Goal: Communication & Community: Answer question/provide support

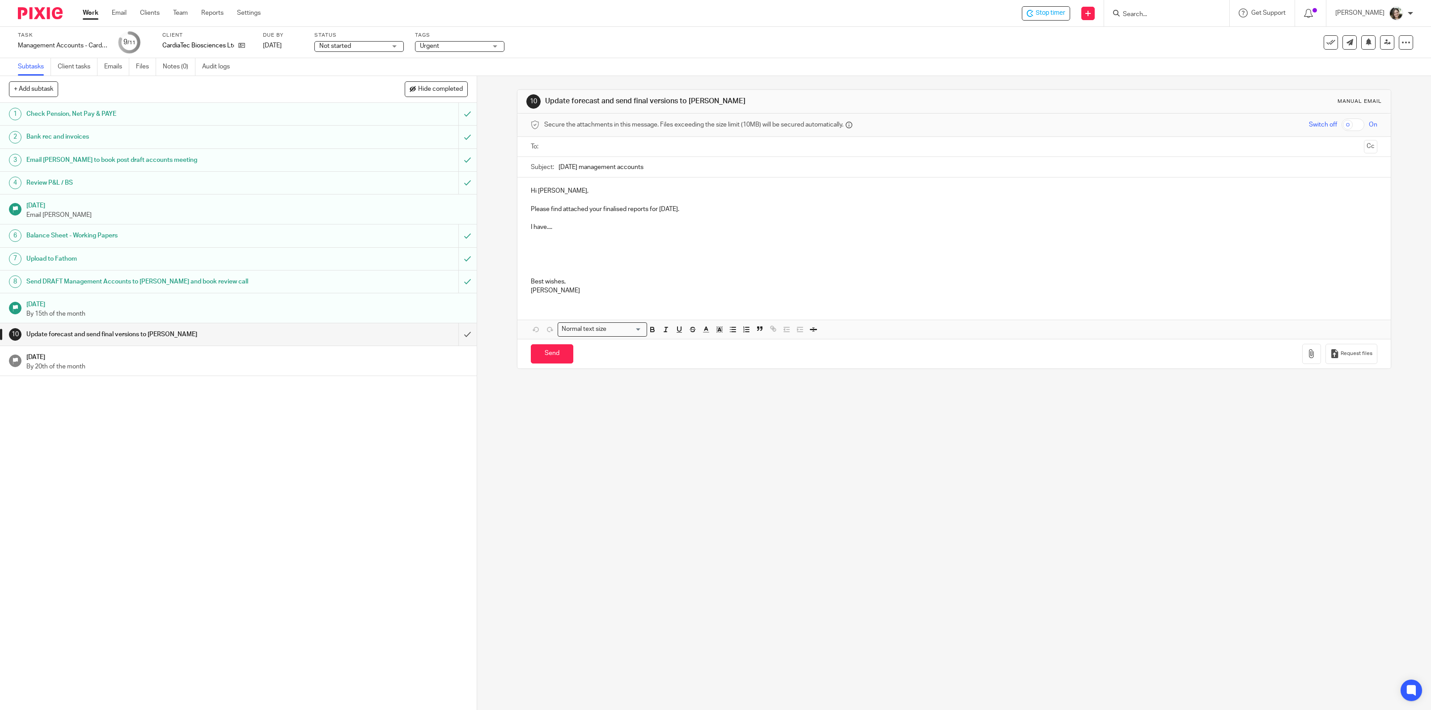
click at [721, 211] on p "Please find attached your finalised reports for [DATE]." at bounding box center [954, 209] width 847 height 9
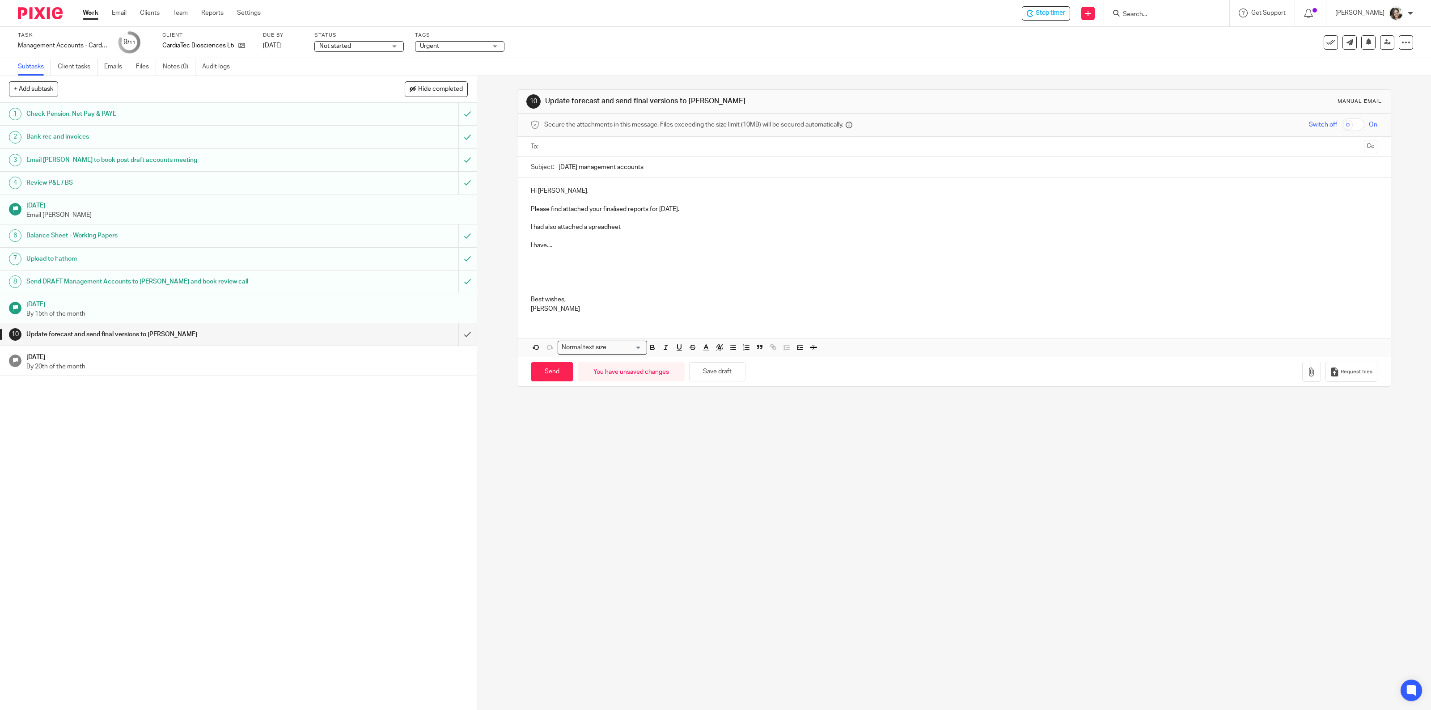
click at [531, 226] on p "I had also attached a spreadheet" at bounding box center [954, 227] width 847 height 9
click at [532, 230] on p "AS requested, I have also attached a spreadheet" at bounding box center [954, 227] width 847 height 9
click at [675, 228] on p "As requested, I have also attached a spreadheet" at bounding box center [954, 227] width 847 height 9
click at [705, 224] on p "As requested, I have also attached a spreadsheet" at bounding box center [954, 227] width 847 height 9
click at [1307, 376] on icon "button" at bounding box center [1311, 371] width 9 height 9
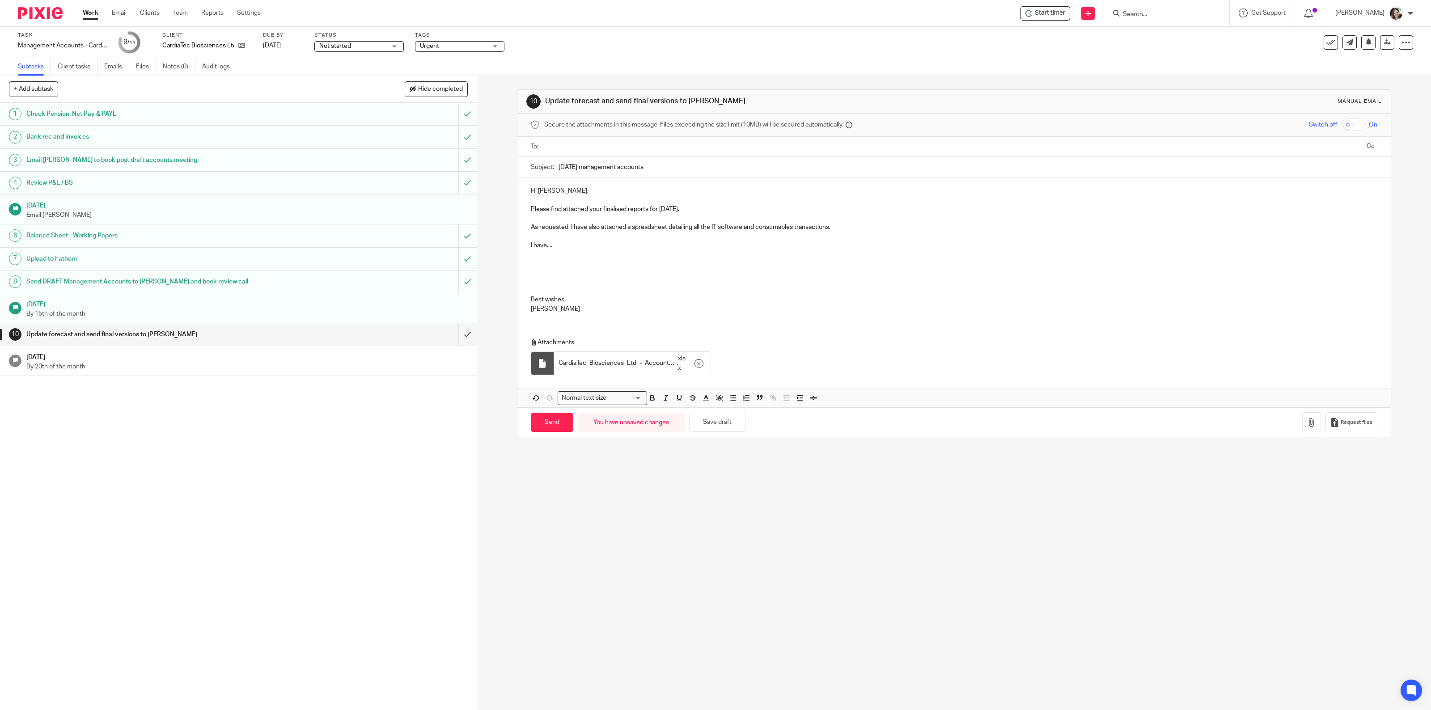
click at [546, 260] on p at bounding box center [954, 272] width 847 height 45
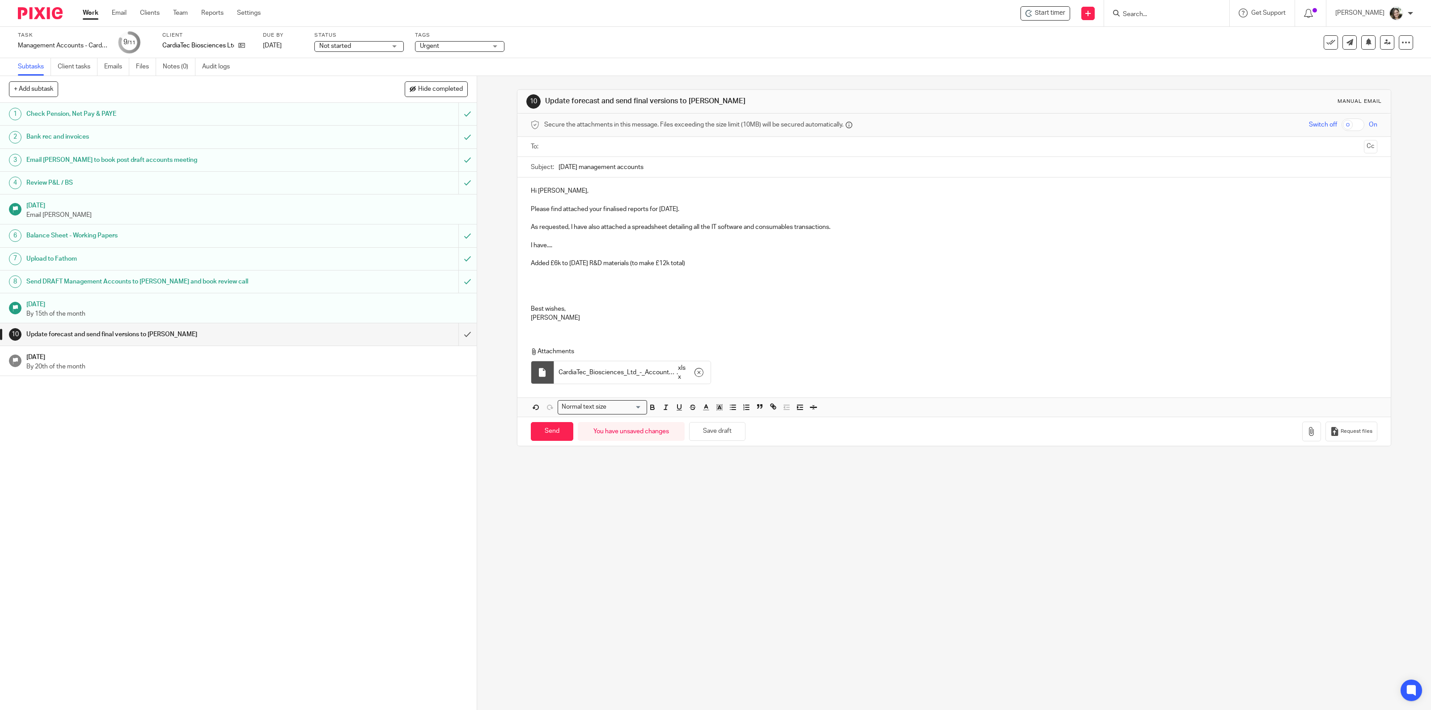
drag, startPoint x: 527, startPoint y: 265, endPoint x: 700, endPoint y: 264, distance: 173.0
click at [700, 264] on p "Added £6k to [DATE] R&D materials (to make £12k total)" at bounding box center [954, 259] width 847 height 18
copy p "Added £6k to [DATE] R&D materials (to make £12k total)"
click at [594, 274] on p at bounding box center [954, 286] width 847 height 36
click at [553, 274] on p "Added £6k to [DATE] R&D materials (to make £12k total)" at bounding box center [954, 286] width 847 height 36
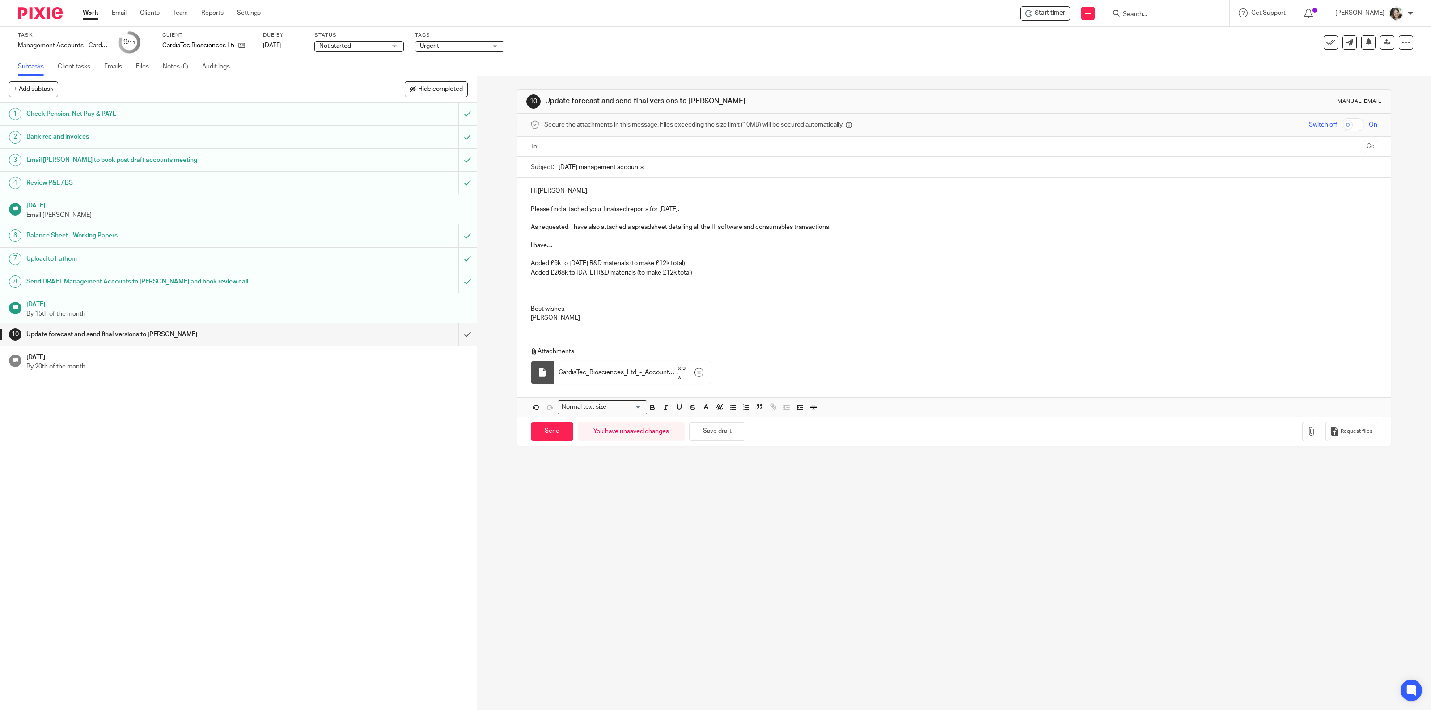
click at [673, 276] on p "Added £268k to [DATE] R&D materials (to make £12k total)" at bounding box center [954, 286] width 847 height 36
drag, startPoint x: 685, startPoint y: 273, endPoint x: 679, endPoint y: 273, distance: 5.8
click at [679, 273] on p "Added £268k to [DATE] R&D materials (to make £12k total)" at bounding box center [954, 286] width 847 height 36
click at [579, 274] on p "Added £268k to [DATE] R&D materials (to make £608k total)" at bounding box center [954, 286] width 847 height 36
click at [575, 274] on p "Added £268k to [DATE] R&D materials (to make £608k total)" at bounding box center [954, 286] width 847 height 36
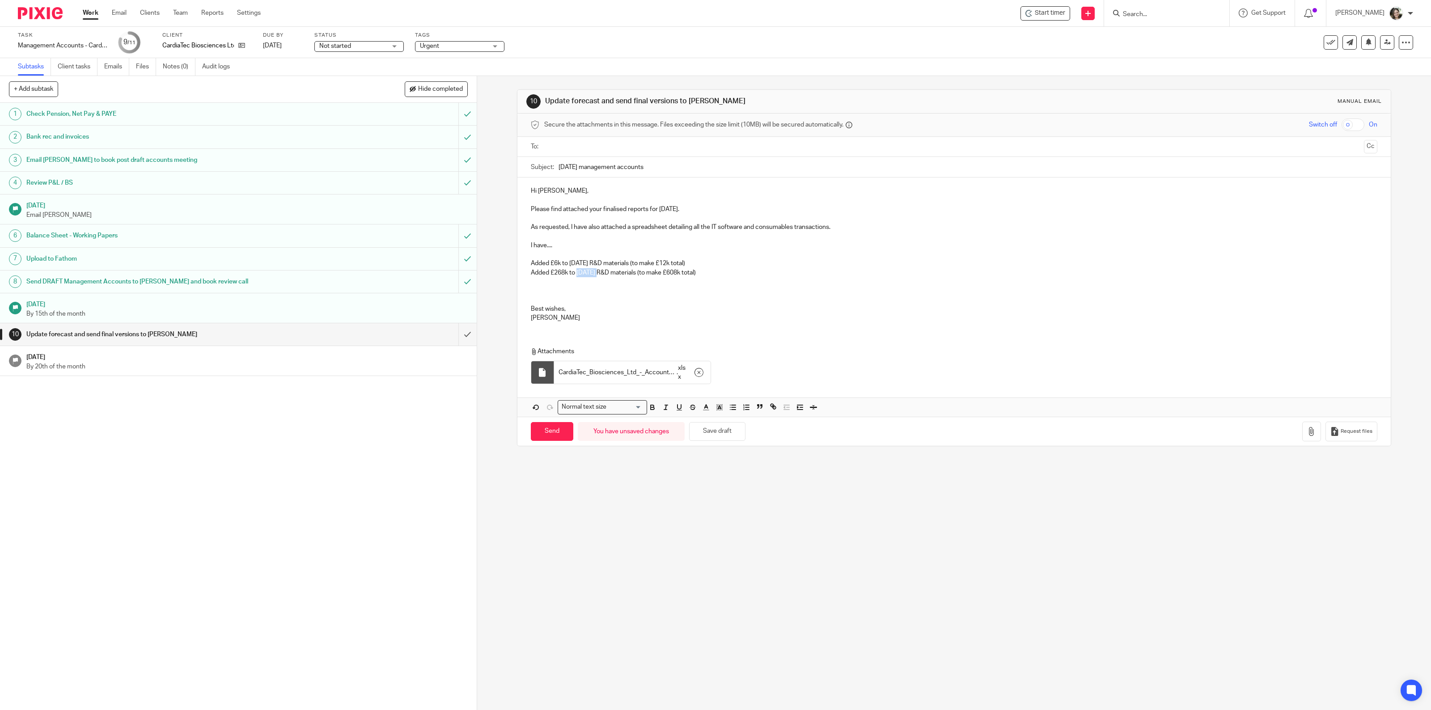
drag, startPoint x: 574, startPoint y: 274, endPoint x: 597, endPoint y: 274, distance: 22.8
click at [597, 274] on p "Added £268k to [DATE] R&D materials (to make £608k total)" at bounding box center [954, 286] width 847 height 36
click at [688, 274] on p "Added £268k to [DATE] R&D materials (to make £608k total)" at bounding box center [954, 286] width 847 height 36
click at [616, 271] on p "Added £268k to [DATE] R&D materials (to make £628k total)" at bounding box center [954, 286] width 847 height 36
drag, startPoint x: 615, startPoint y: 271, endPoint x: 625, endPoint y: 272, distance: 10.3
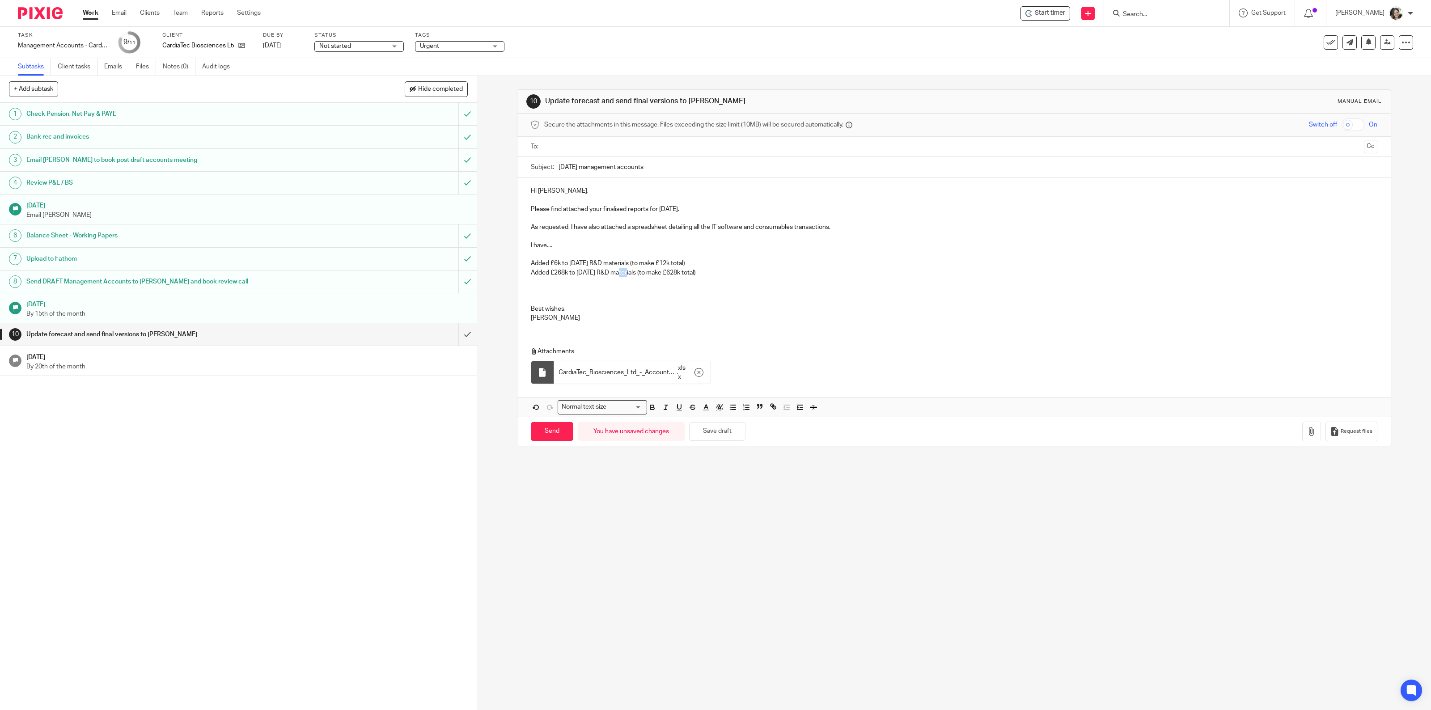
click at [625, 272] on p "Added £268k to [DATE] R&D materials (to make £628k total)" at bounding box center [954, 286] width 847 height 36
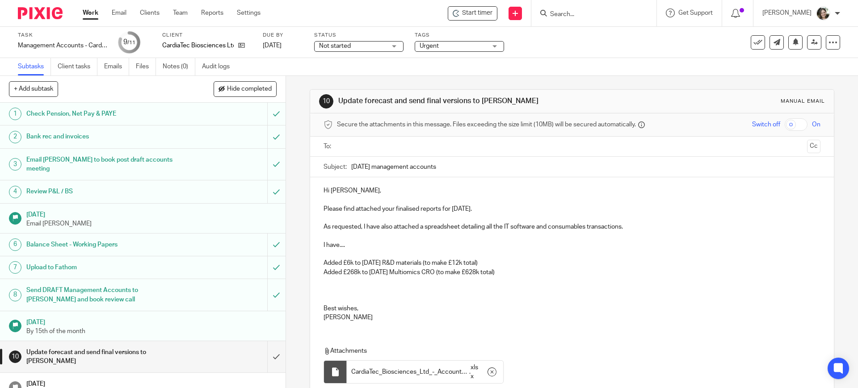
drag, startPoint x: 434, startPoint y: 284, endPoint x: 422, endPoint y: 277, distance: 14.6
click at [432, 284] on p "Added £268k to [DATE] Multiomics CRO (to make £628k total)" at bounding box center [572, 286] width 497 height 36
drag, startPoint x: 409, startPoint y: 272, endPoint x: 452, endPoint y: 272, distance: 43.4
click at [452, 272] on p "Added £268k to [DATE] Multiomics CRO (to make £628k total)" at bounding box center [572, 286] width 497 height 36
click at [566, 271] on p "Added £268k to [DATE] Multiomics Sequencing CROs (to make £628k total)" at bounding box center [572, 286] width 497 height 36
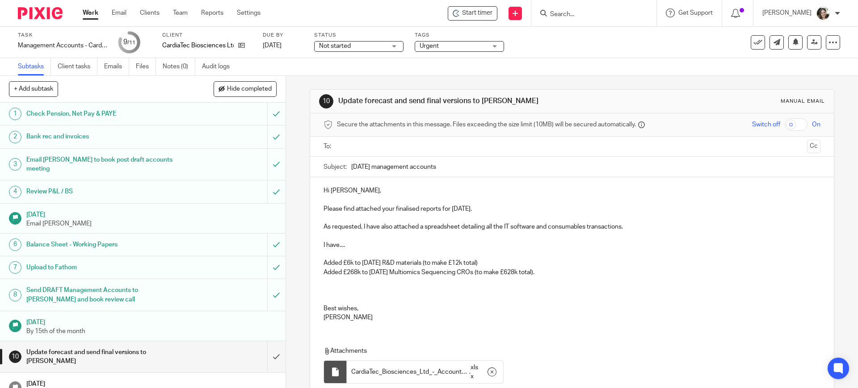
click at [511, 260] on p "Added £6k to [DATE] R&D materials (to make £12k total)" at bounding box center [572, 259] width 497 height 18
click at [572, 271] on p "Added £268k to [DATE] Multiomics Sequencing CROs (to make £628k total)." at bounding box center [572, 286] width 497 height 36
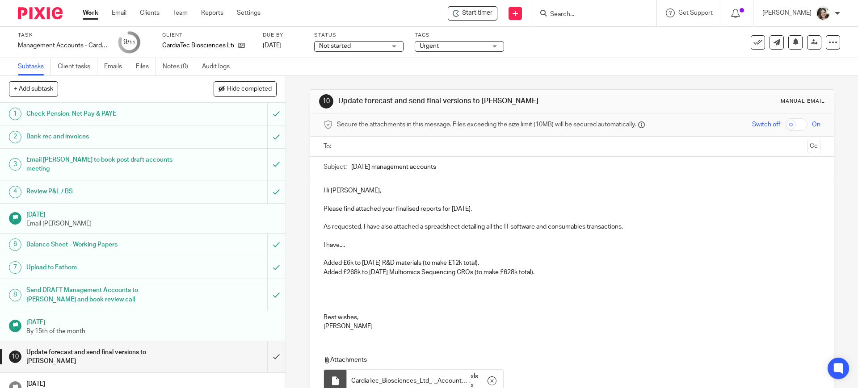
drag, startPoint x: 318, startPoint y: 263, endPoint x: 500, endPoint y: 263, distance: 181.9
click at [500, 263] on div "Hi [PERSON_NAME], Please find attached your finalised reports for [DATE]. As re…" at bounding box center [571, 257] width 523 height 160
copy p "Added £6k to [DATE] R&D materials (to make £12k total)."
click at [328, 276] on p "Added £268k to [DATE] Multiomics Sequencing CROs (to make £628k total)." at bounding box center [572, 272] width 497 height 9
click at [336, 279] on p at bounding box center [572, 295] width 497 height 36
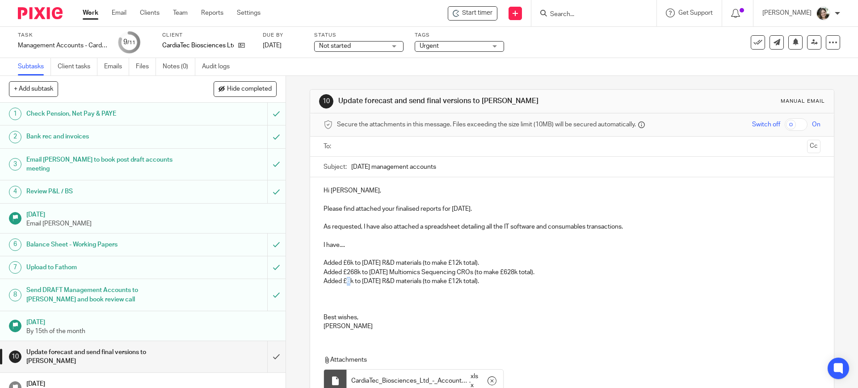
click at [345, 281] on p "Added £6k to [DATE] R&D materials (to make £12k total)." at bounding box center [572, 295] width 497 height 36
click at [437, 279] on p "Added £50k to [DATE] R&D materials (to make £12k total)." at bounding box center [572, 295] width 497 height 36
click at [470, 283] on p "Added £50k to [DATE] R&D materials (to make £12k total)." at bounding box center [572, 295] width 497 height 36
drag, startPoint x: 470, startPoint y: 283, endPoint x: 475, endPoint y: 282, distance: 5.4
click at [475, 282] on p "Added £50k to [DATE] R&D materials (to make £12k total)." at bounding box center [572, 295] width 497 height 36
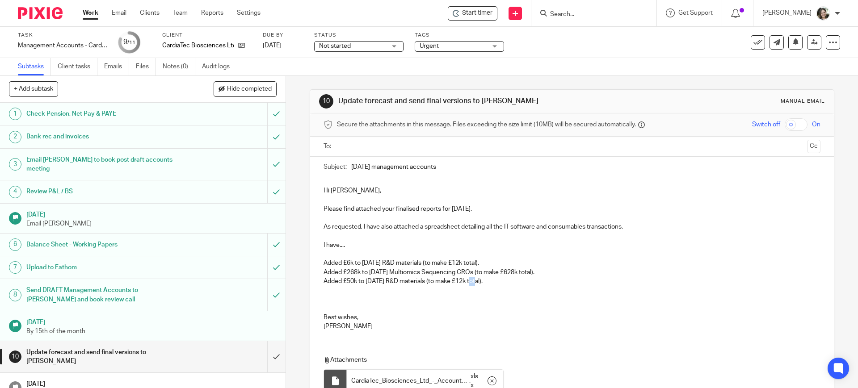
drag, startPoint x: 470, startPoint y: 281, endPoint x: 475, endPoint y: 281, distance: 5.4
click at [475, 281] on p "Added £50k to [DATE] R&D materials (to make £12k total)." at bounding box center [572, 295] width 497 height 36
click at [479, 281] on p "Added £50k to [DATE] R&D materials (to make £148583 total)." at bounding box center [572, 295] width 497 height 36
click at [532, 281] on p "Added £50k to [DATE] R&D materials (to make £148,583 total)." at bounding box center [572, 295] width 497 height 36
click at [533, 282] on p "Added £50k to [DATE] R&D materials (to make £148,583 total)." at bounding box center [572, 295] width 497 height 36
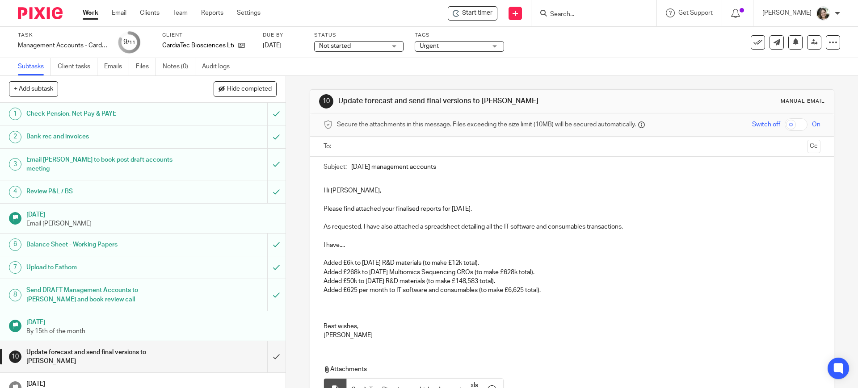
click at [477, 291] on p "Added £625 per month to IT software and consumables (to make £6,625 total)." at bounding box center [572, 304] width 497 height 36
click at [600, 288] on p "Added £625 per month to IT software and consumables from [DATE] (to make £6,625…" at bounding box center [572, 304] width 497 height 36
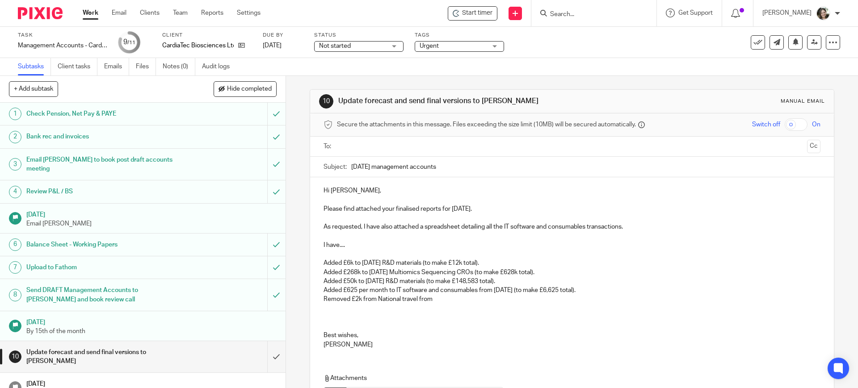
click at [358, 300] on p "Removed £2k from National travel from" at bounding box center [572, 313] width 497 height 36
click at [409, 296] on p "Removed £2k per month from National travel from" at bounding box center [572, 313] width 497 height 36
click at [489, 297] on p "Removed £2k per month from national travel from" at bounding box center [572, 313] width 497 height 36
click at [523, 297] on p "Removed £2k per month from national travel from Oct, Nov and [DATE] ((leaving 5…" at bounding box center [572, 313] width 497 height 36
click at [545, 299] on p "Removed £2k per month from national travel from Oct, Nov and [DATE] (leaving 50…" at bounding box center [572, 313] width 497 height 36
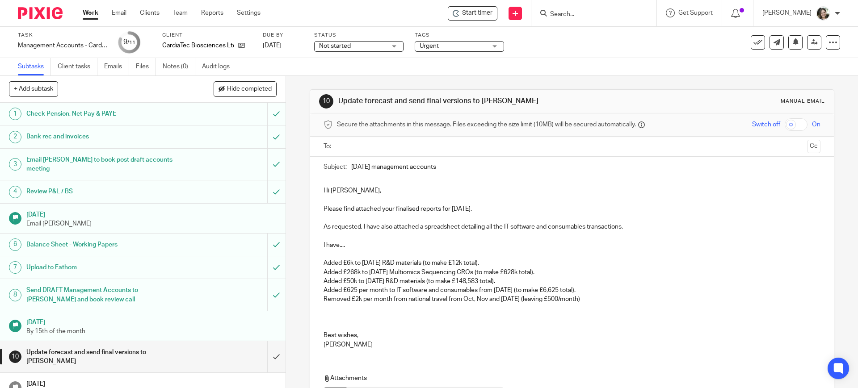
click at [592, 296] on p "Removed £2k per month from national travel from Oct, Nov and [DATE] (leaving £5…" at bounding box center [572, 313] width 497 height 36
click at [585, 300] on p "Removed £2k per month from national travel from Oct, Nov and [DATE] (leaving £5…" at bounding box center [572, 313] width 497 height 36
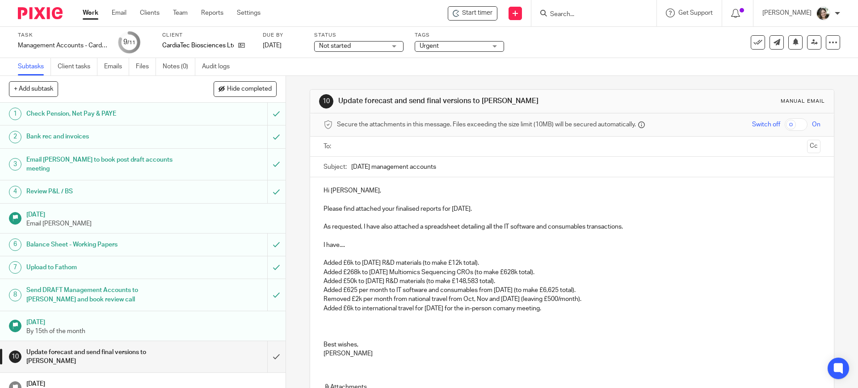
click at [506, 310] on p "Added £6k to international travel for [DATE] for the in-person comany meeting." at bounding box center [572, 322] width 497 height 36
click at [570, 310] on p "Added £6k to international travel for [DATE] for the in-person company meeting." at bounding box center [572, 322] width 497 height 36
drag, startPoint x: 319, startPoint y: 262, endPoint x: 609, endPoint y: 312, distance: 294.6
click at [609, 312] on div "Hi [PERSON_NAME], Please find attached your finalised reports for [DATE]. As re…" at bounding box center [571, 271] width 523 height 188
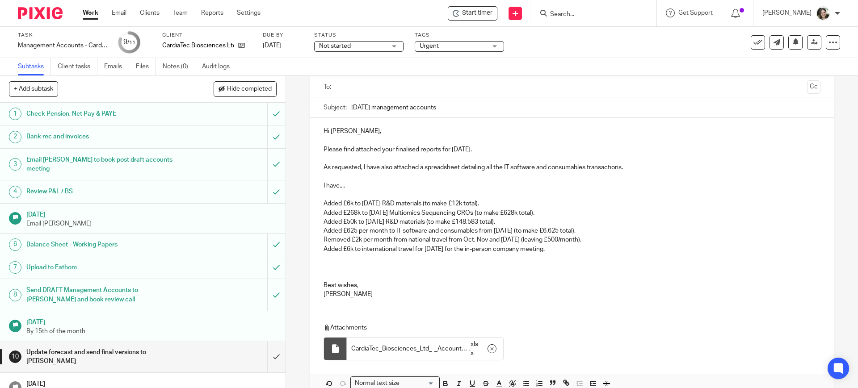
scroll to position [107, 0]
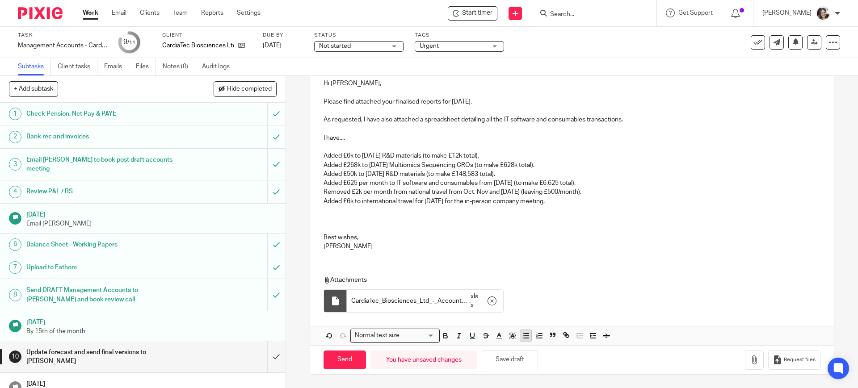
click at [525, 334] on line "button" at bounding box center [527, 334] width 4 height 0
drag, startPoint x: 359, startPoint y: 134, endPoint x: 346, endPoint y: 134, distance: 13.0
click at [346, 134] on p "I have...." at bounding box center [572, 138] width 497 height 9
click at [363, 148] on p "Added £6k to [DATE] R&D materials (to make £12k total)." at bounding box center [581, 152] width 479 height 18
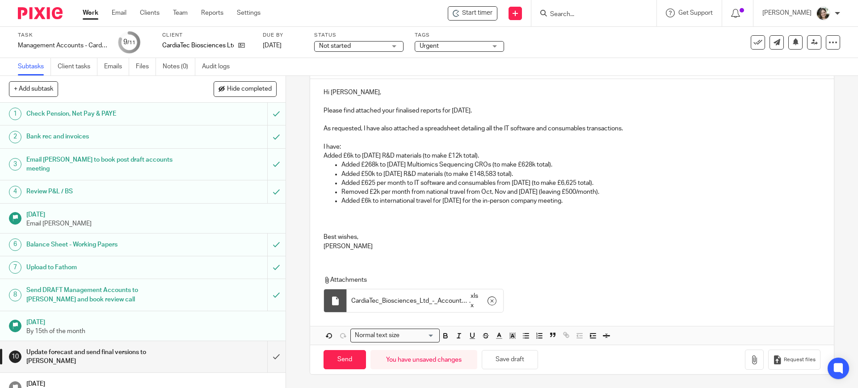
scroll to position [98, 0]
click at [324, 154] on p "I have: Added £6k to [DATE] R&D materials (to make £12k total)." at bounding box center [572, 152] width 497 height 18
click at [525, 338] on line "button" at bounding box center [527, 338] width 4 height 0
click at [325, 333] on icon "button" at bounding box center [329, 336] width 8 height 8
click at [347, 147] on p "I have: Added £6k to [DATE] R&D materials (to make £12k total)." at bounding box center [572, 152] width 497 height 18
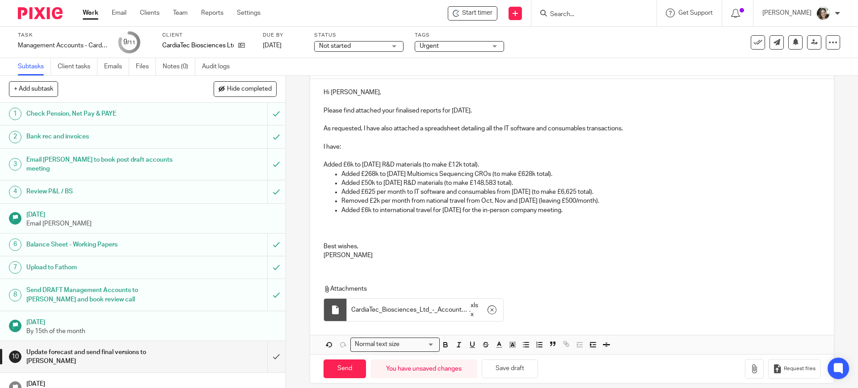
click at [320, 166] on div "Hi [PERSON_NAME], Please find attached your finalised reports for [DATE]. As re…" at bounding box center [571, 173] width 523 height 188
click at [522, 348] on icon "button" at bounding box center [526, 345] width 8 height 8
click at [329, 153] on ul "Added £6k to [DATE] R&D materials (to make £12k total)." at bounding box center [572, 161] width 497 height 18
click at [352, 152] on p at bounding box center [581, 156] width 479 height 9
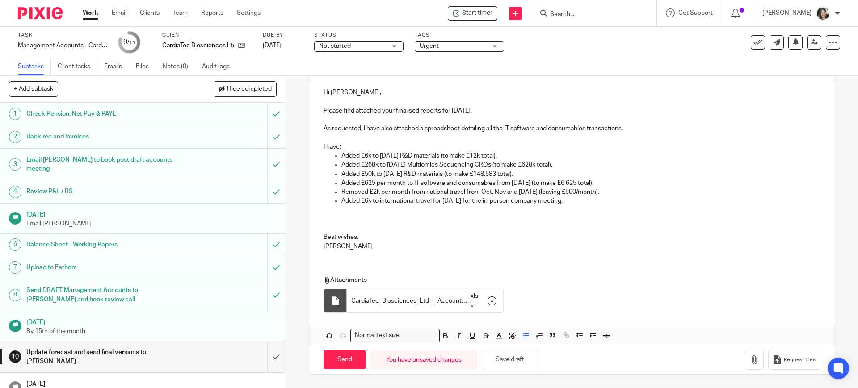
click at [354, 217] on p "Added £6k to international travel for [DATE] for the in-person company meeting." at bounding box center [581, 215] width 479 height 36
click at [317, 214] on div "Hi [PERSON_NAME], Please find attached your finalised reports for [DATE]. As re…" at bounding box center [571, 168] width 523 height 179
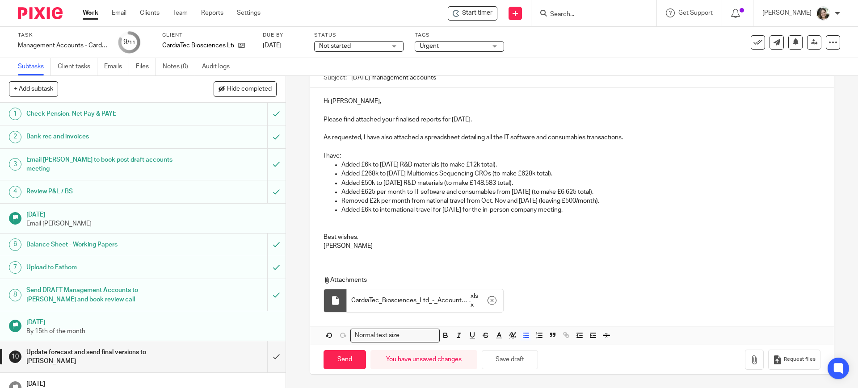
click at [324, 236] on p "Best wishes," at bounding box center [572, 237] width 497 height 9
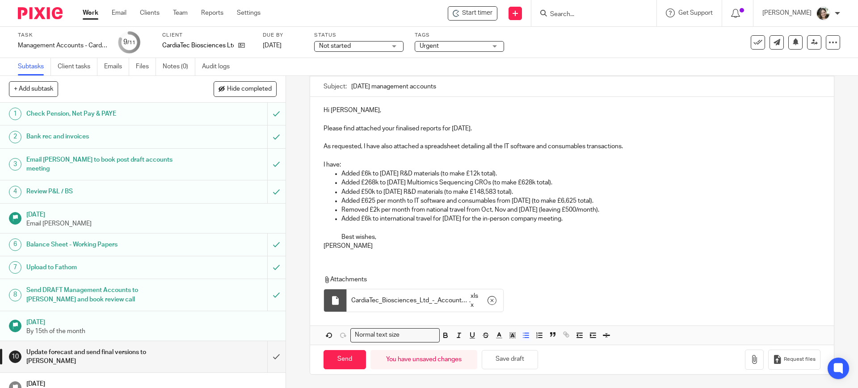
scroll to position [71, 0]
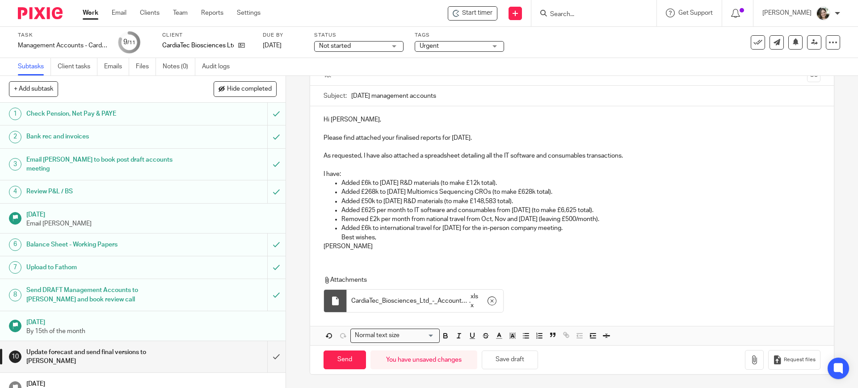
click at [319, 250] on div "Hi [PERSON_NAME], Please find attached your finalised reports for [DATE]. As re…" at bounding box center [571, 182] width 523 height 152
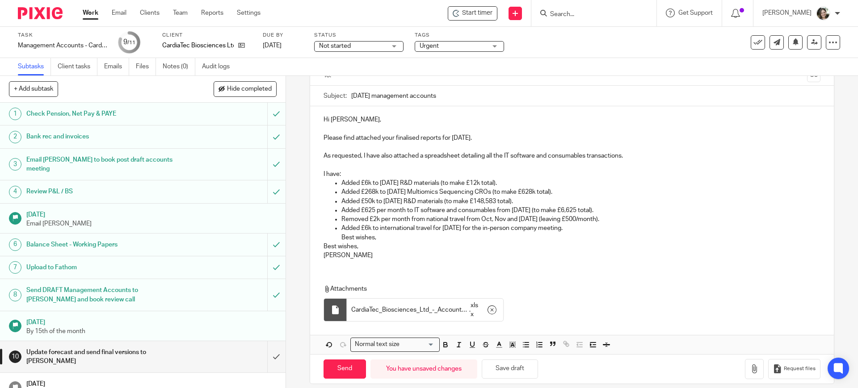
scroll to position [80, 0]
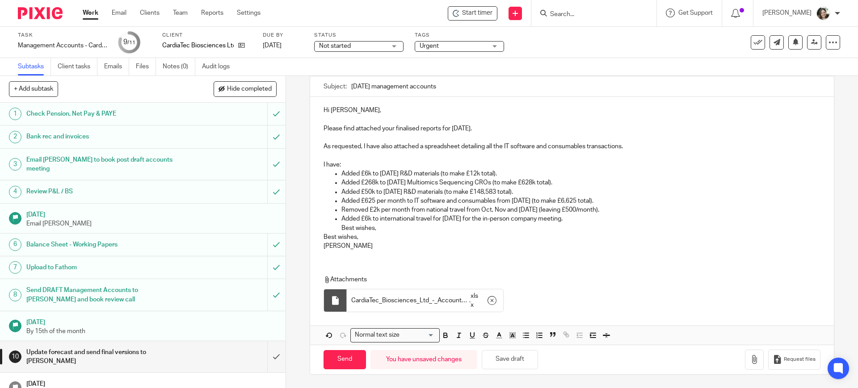
click at [384, 229] on p "Added £6k to international travel for [DATE] for the in-person company meeting.…" at bounding box center [581, 224] width 479 height 18
click at [348, 254] on div "Hi [PERSON_NAME], Please find attached your finalised reports for [DATE]. As re…" at bounding box center [571, 177] width 523 height 160
click at [350, 257] on div "Hi [PERSON_NAME], Please find attached your finalised reports for [DATE]. As re…" at bounding box center [571, 177] width 523 height 160
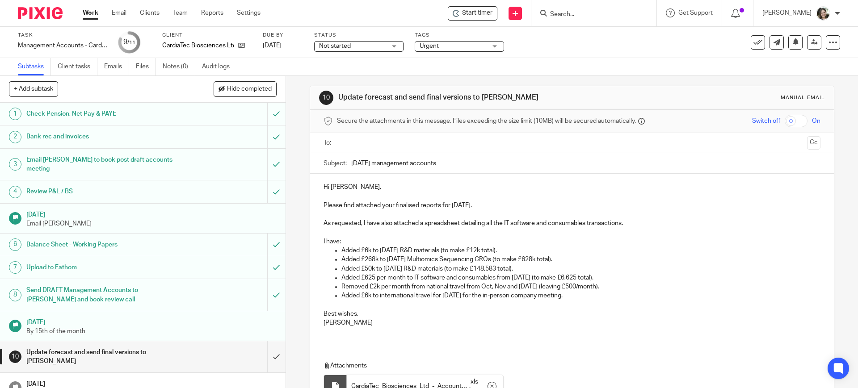
scroll to position [0, 0]
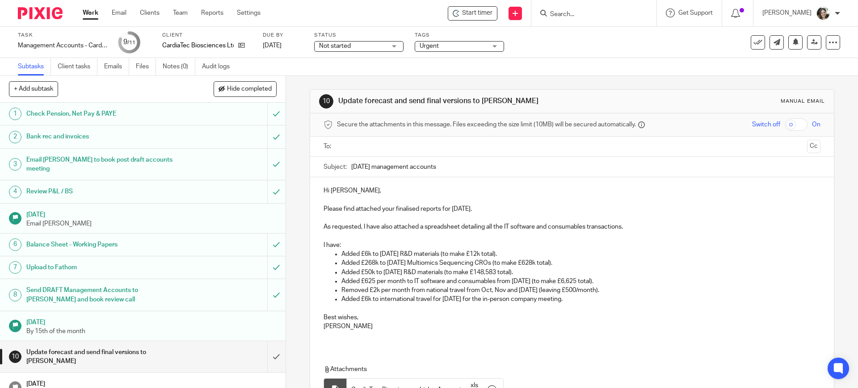
drag, startPoint x: 629, startPoint y: 226, endPoint x: 638, endPoint y: 224, distance: 9.2
click at [630, 226] on p "As requested, I have also attached a spreadsheet detailing all the IT software …" at bounding box center [572, 227] width 497 height 9
click at [638, 226] on p "As requested, I have also attached a spreadsheet detailing all the IT software …" at bounding box center [572, 227] width 497 height 9
click at [686, 228] on p "As requested, I have also attached a spreadsheet detailing all the IT software …" at bounding box center [572, 227] width 497 height 9
click at [367, 146] on input "text" at bounding box center [571, 147] width 463 height 10
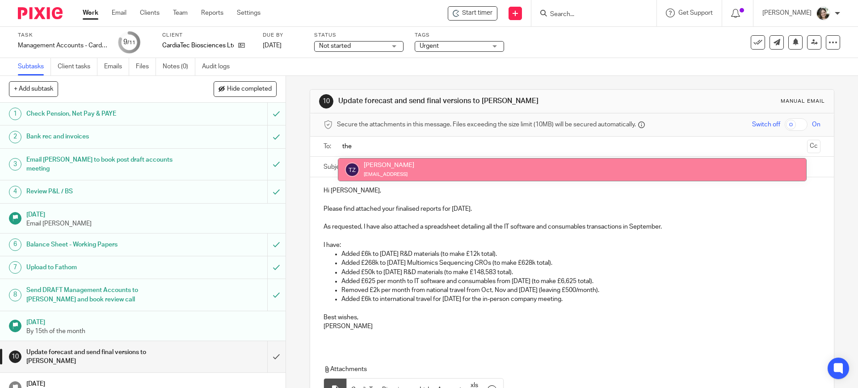
type input "the"
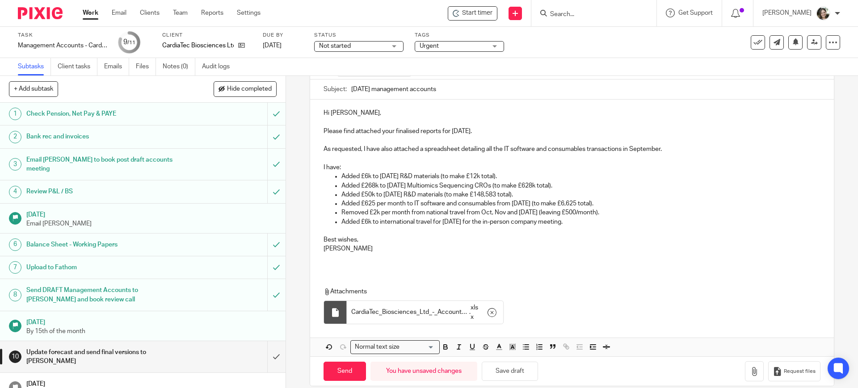
scroll to position [91, 0]
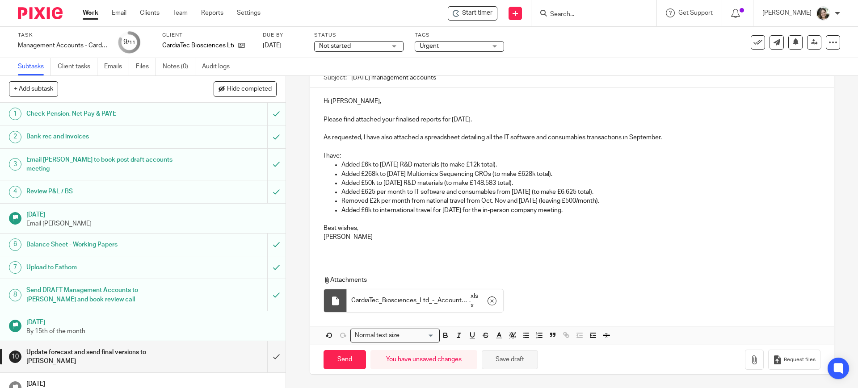
click at [506, 359] on button "Save draft" at bounding box center [510, 359] width 56 height 19
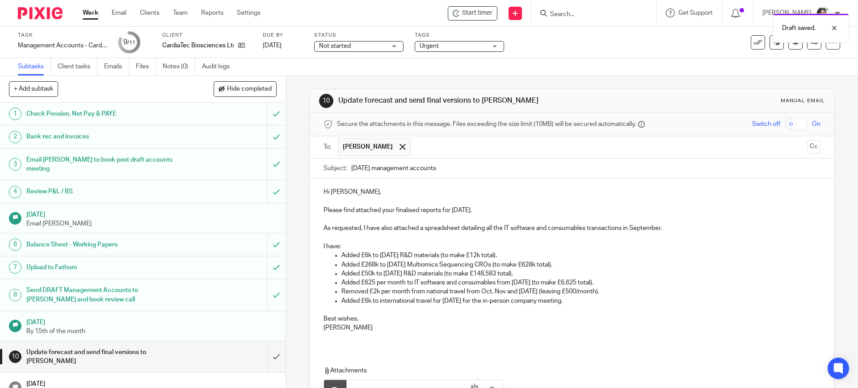
scroll to position [0, 0]
click at [366, 346] on div "Hi [PERSON_NAME], Please find attached your finalised reports for [DATE]. As re…" at bounding box center [571, 264] width 523 height 170
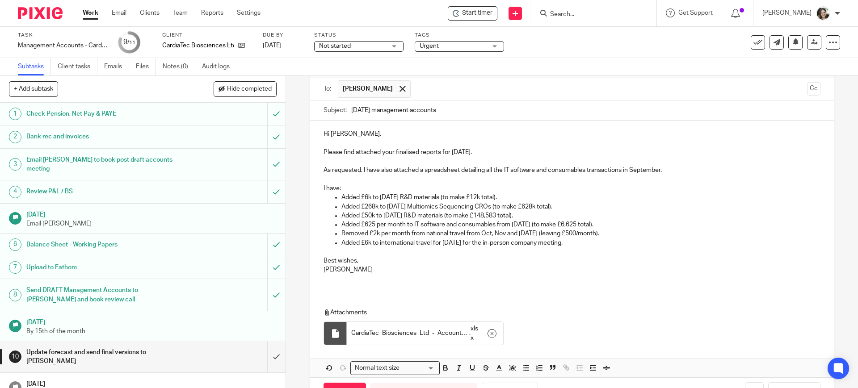
scroll to position [91, 0]
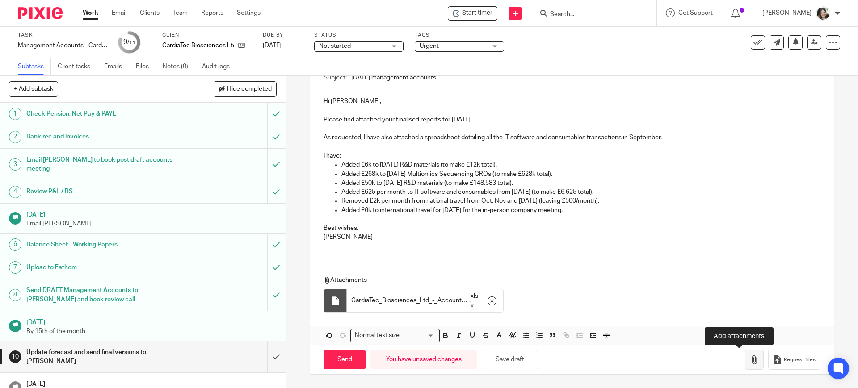
click at [750, 361] on icon "button" at bounding box center [754, 360] width 9 height 9
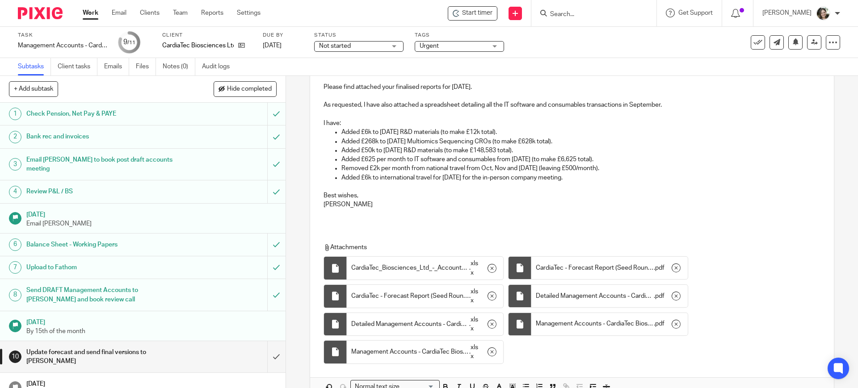
scroll to position [168, 0]
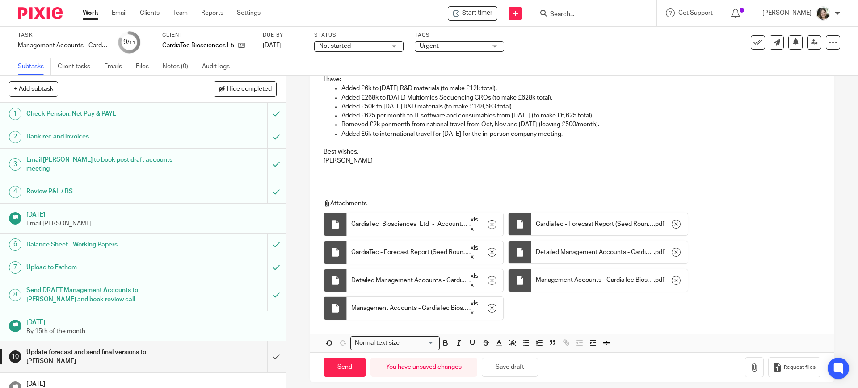
click at [338, 169] on p at bounding box center [572, 170] width 497 height 9
click at [514, 368] on button "Save draft" at bounding box center [510, 367] width 56 height 19
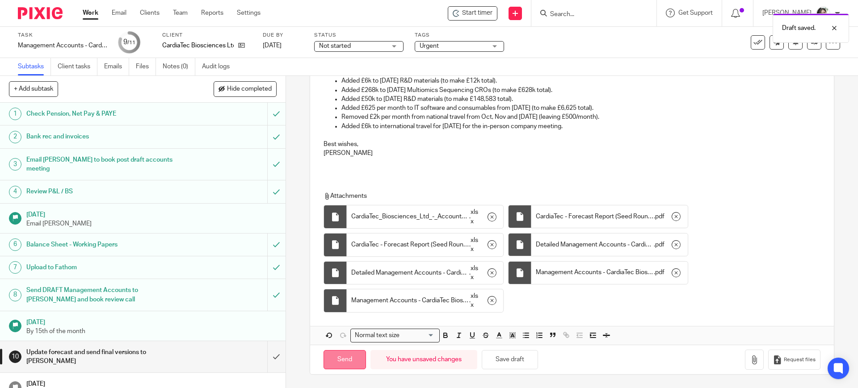
click at [333, 363] on input "Send" at bounding box center [345, 359] width 42 height 19
type input "Sent"
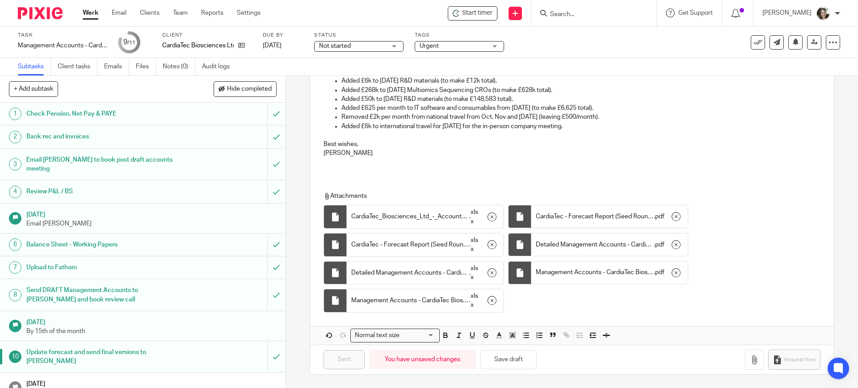
click at [469, 45] on span "Urgent" at bounding box center [453, 46] width 67 height 9
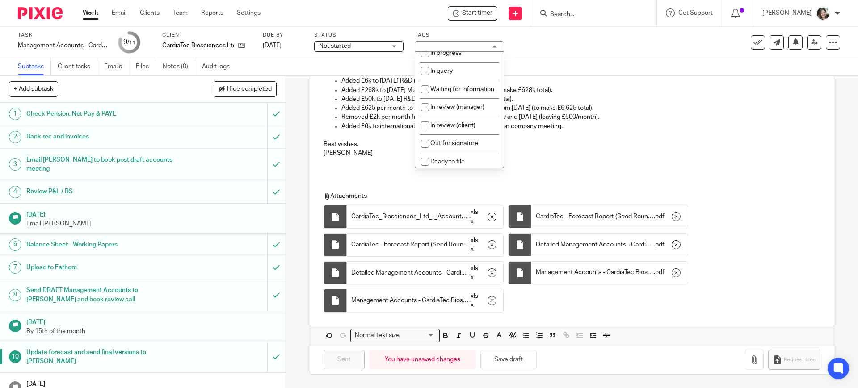
scroll to position [165, 0]
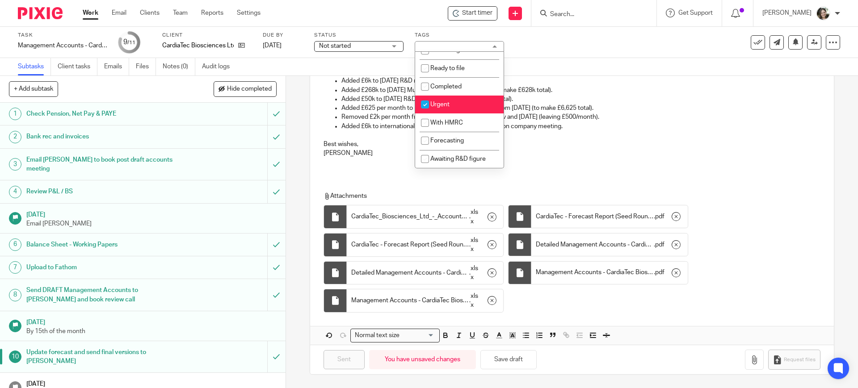
click at [425, 105] on input "checkbox" at bounding box center [425, 104] width 17 height 17
checkbox input "false"
drag, startPoint x: 570, startPoint y: 29, endPoint x: 574, endPoint y: 42, distance: 13.6
click at [572, 34] on div "Task Management Accounts - CardiaTec - September Save Management Accounts - Car…" at bounding box center [429, 42] width 858 height 31
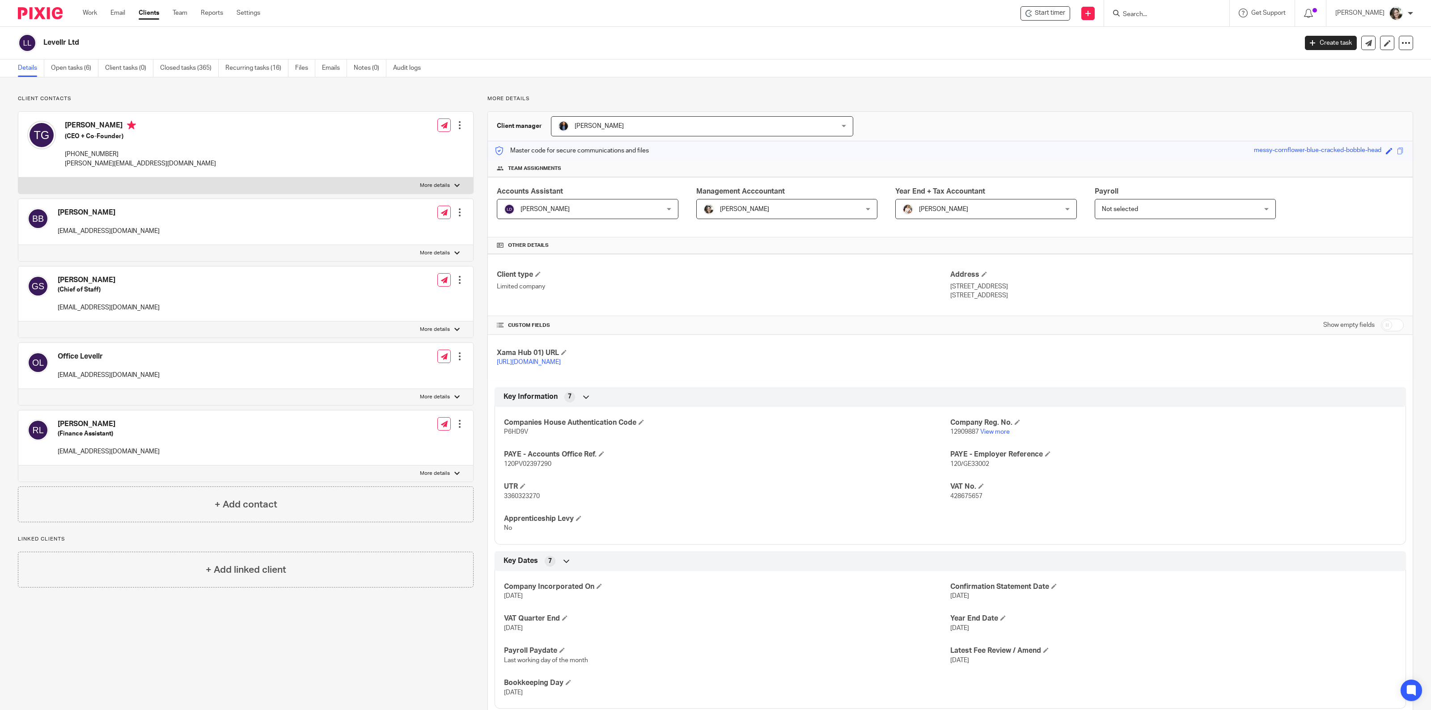
scroll to position [727, 0]
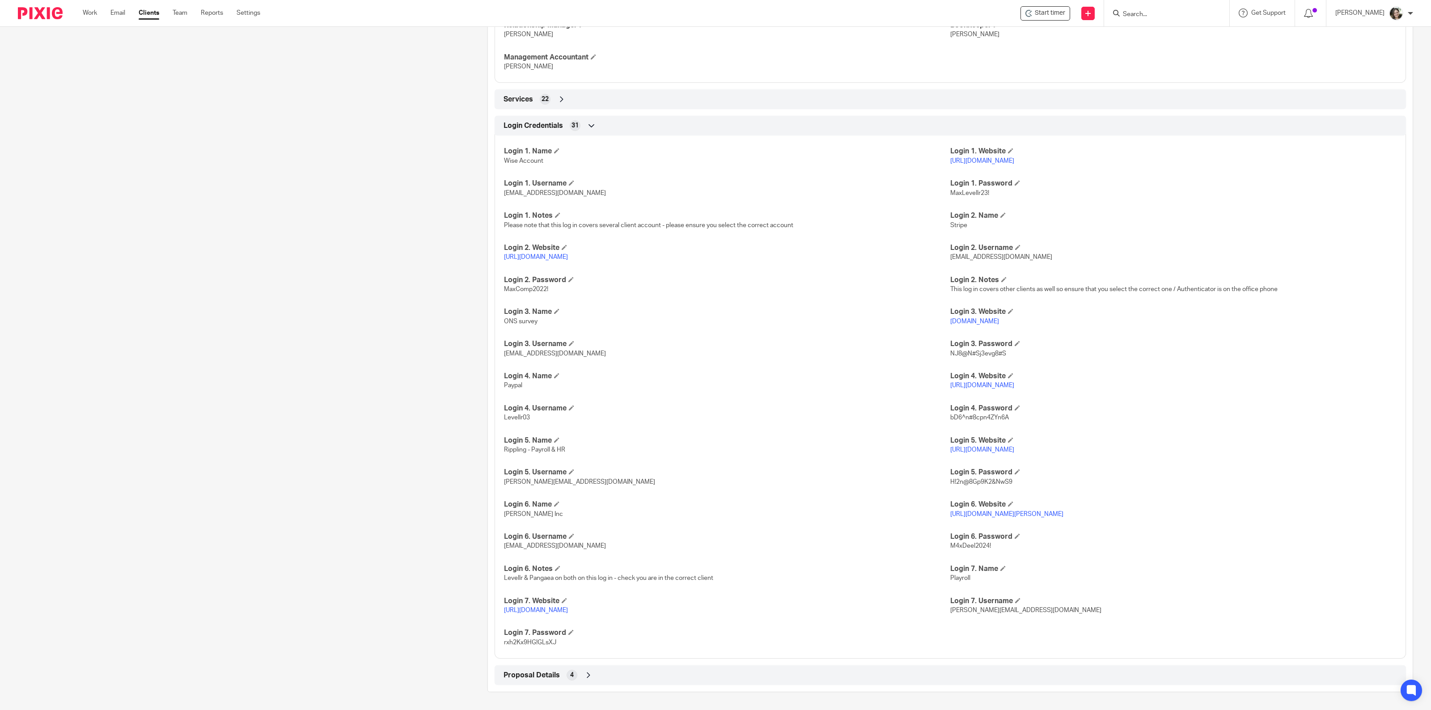
click at [1208, 65] on div "Relationship Manager Martin Bookkeeper Lewis Management Accountant Barbara" at bounding box center [949, 43] width 911 height 80
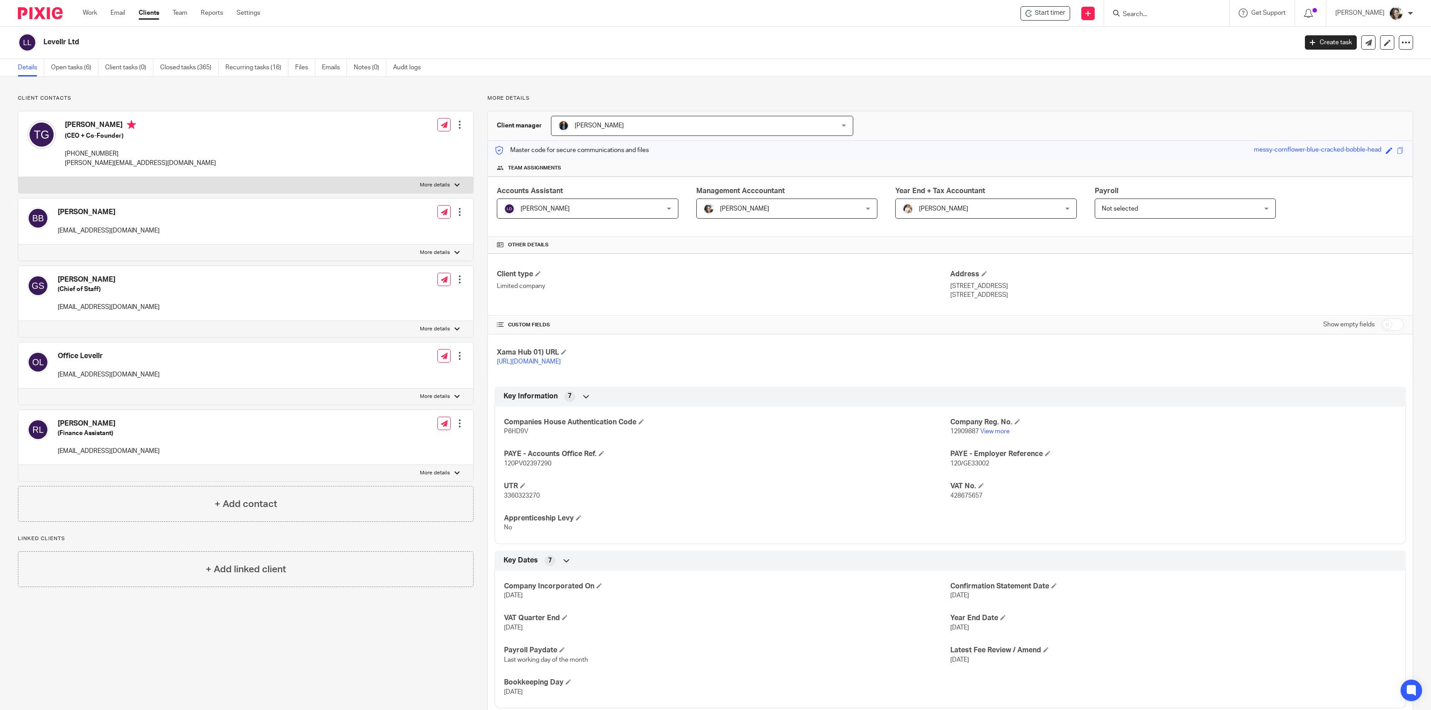
scroll to position [0, 0]
